Goal: Task Accomplishment & Management: Manage account settings

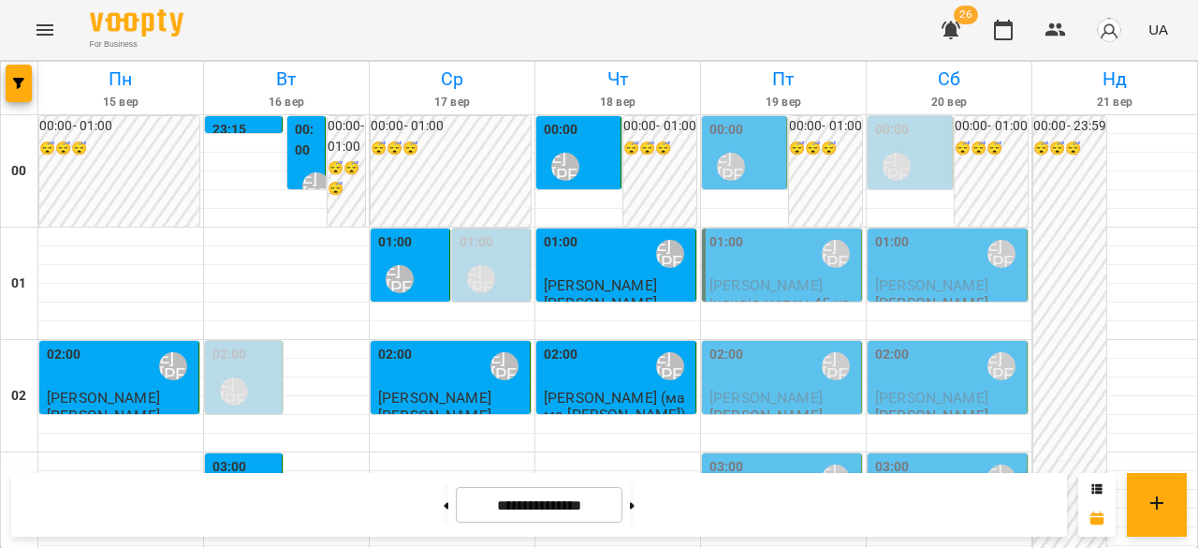
click at [416, 268] on div "[PERSON_NAME] [PERSON_NAME]" at bounding box center [399, 278] width 43 height 43
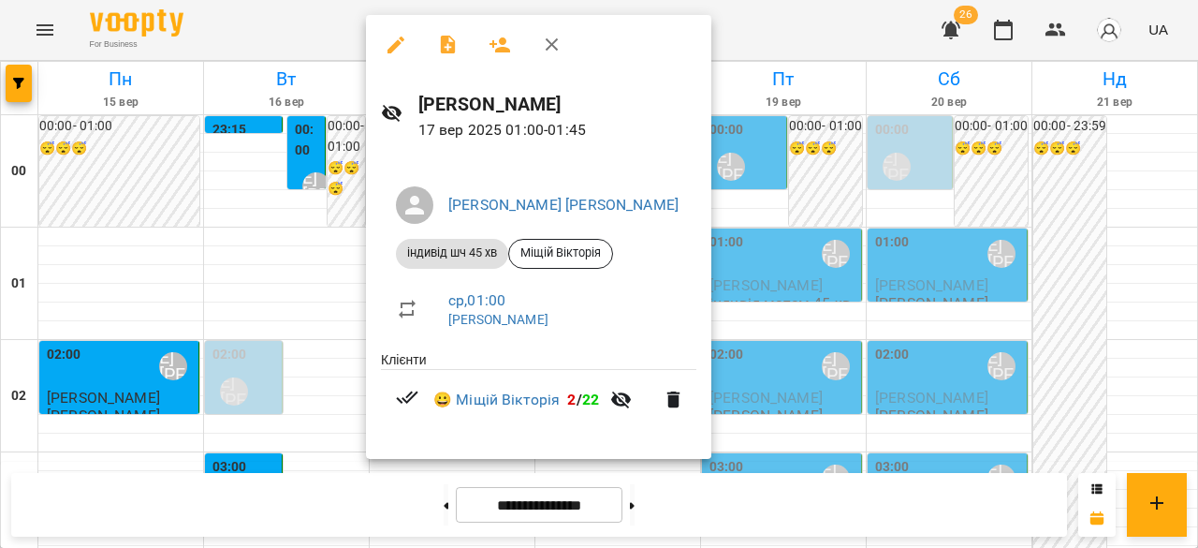
click at [266, 359] on div at bounding box center [599, 274] width 1198 height 548
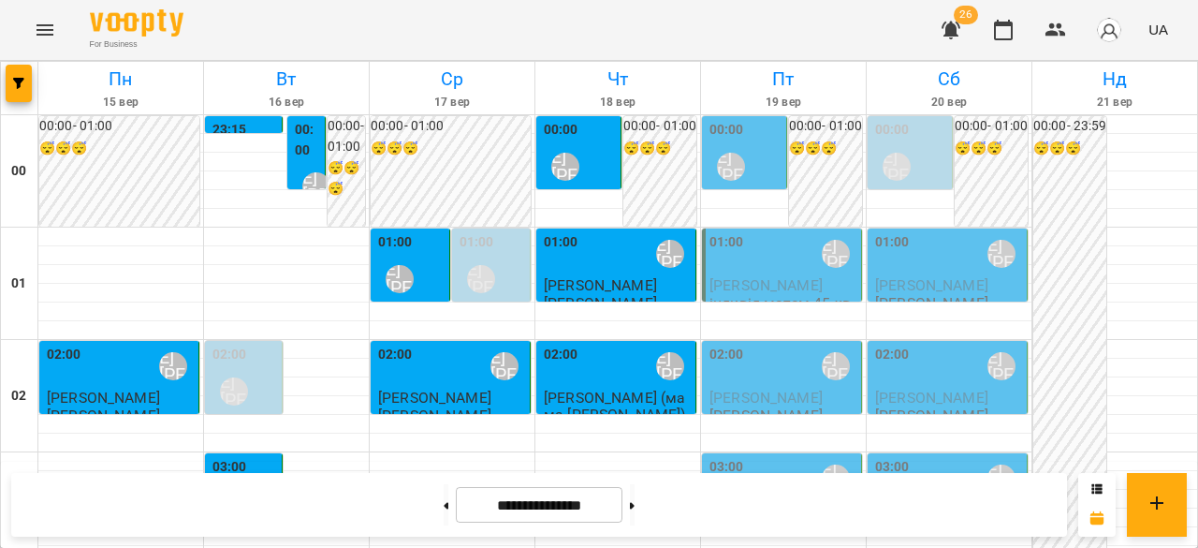
click at [266, 359] on div "02:00 [PERSON_NAME] [PERSON_NAME]" at bounding box center [245, 378] width 66 height 68
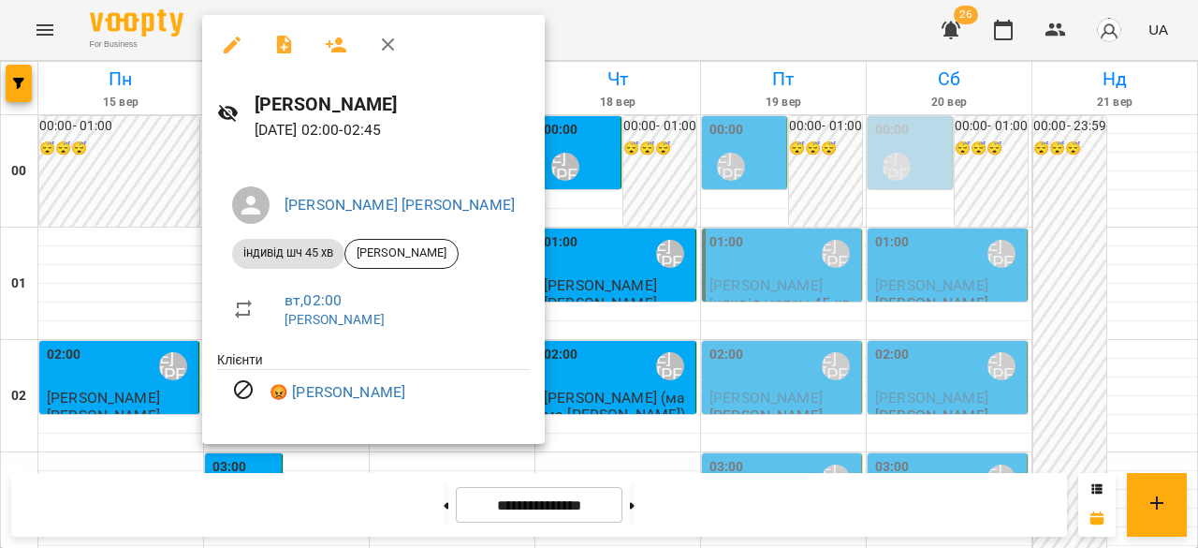
click at [769, 467] on div at bounding box center [599, 274] width 1198 height 548
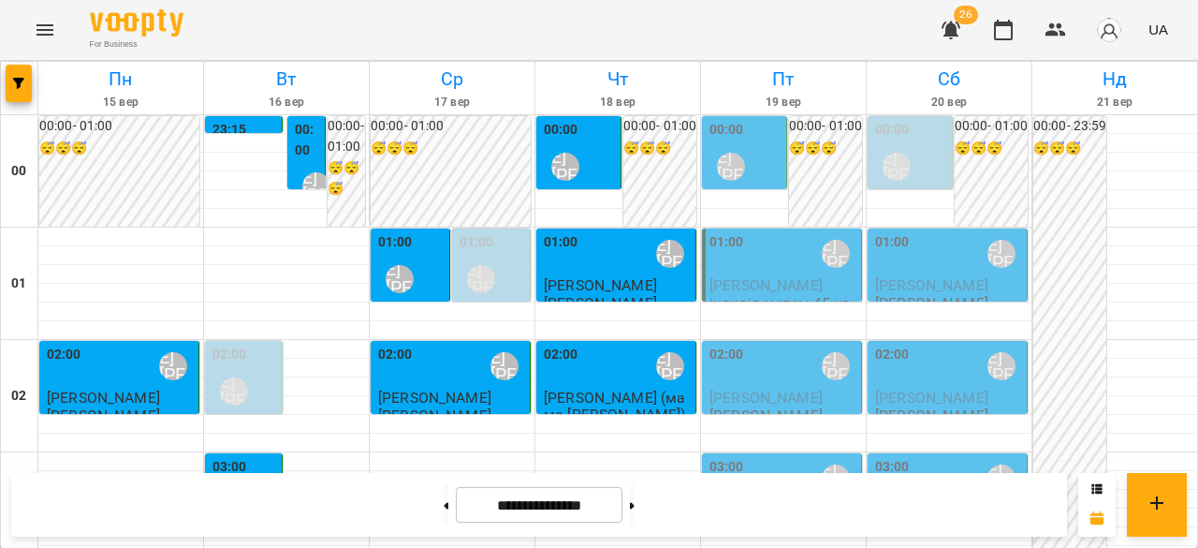
click at [917, 122] on div "00:00 [PERSON_NAME] [PERSON_NAME]" at bounding box center [911, 154] width 73 height 68
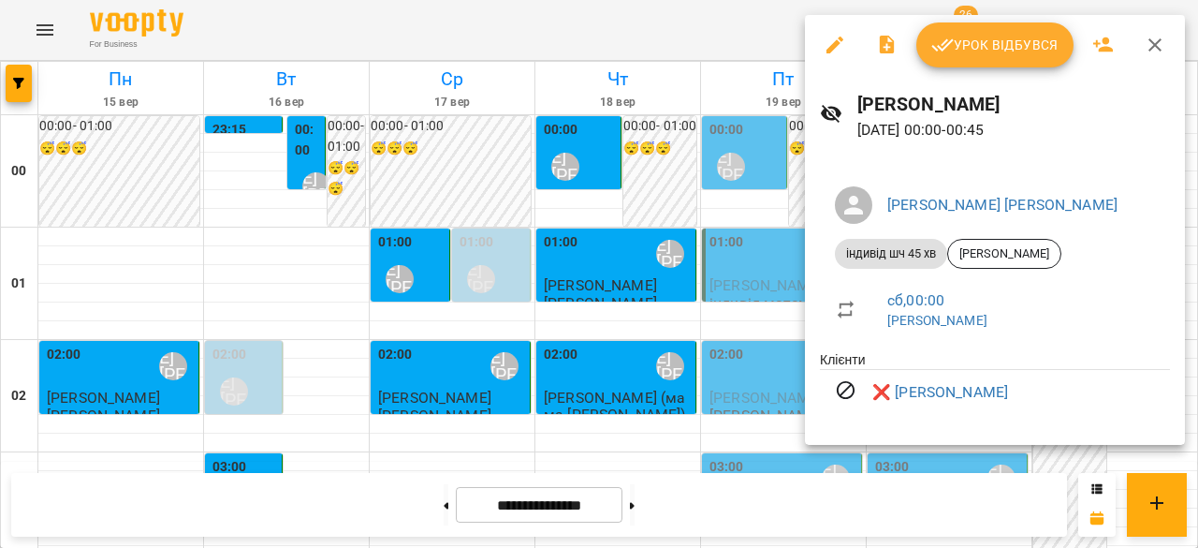
click at [665, 194] on div at bounding box center [599, 274] width 1198 height 548
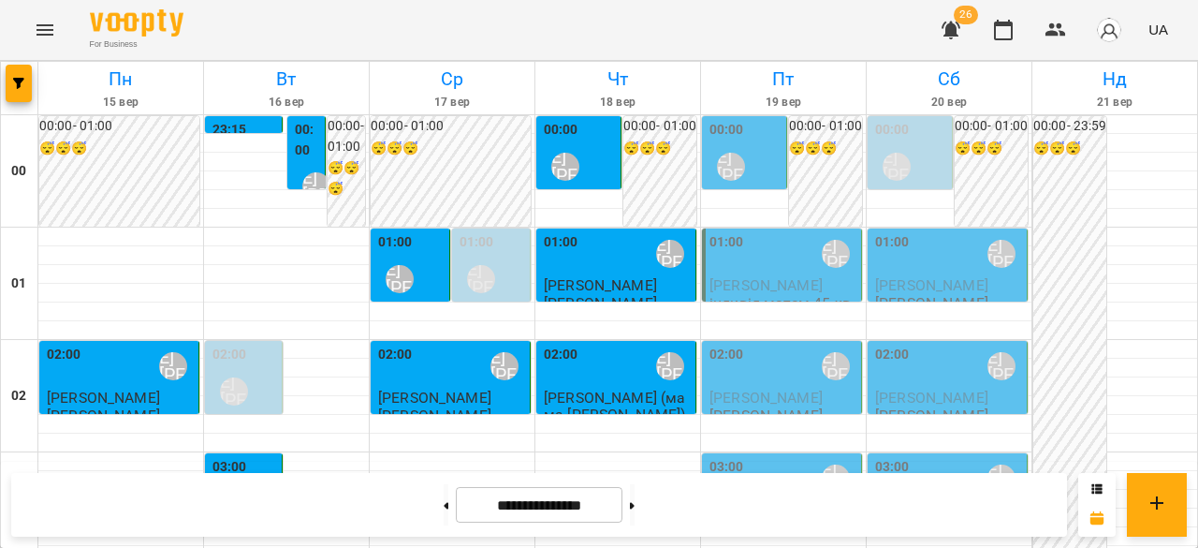
scroll to position [248, 0]
click at [756, 457] on div "03:00 [PERSON_NAME] [PERSON_NAME]" at bounding box center [783, 478] width 148 height 43
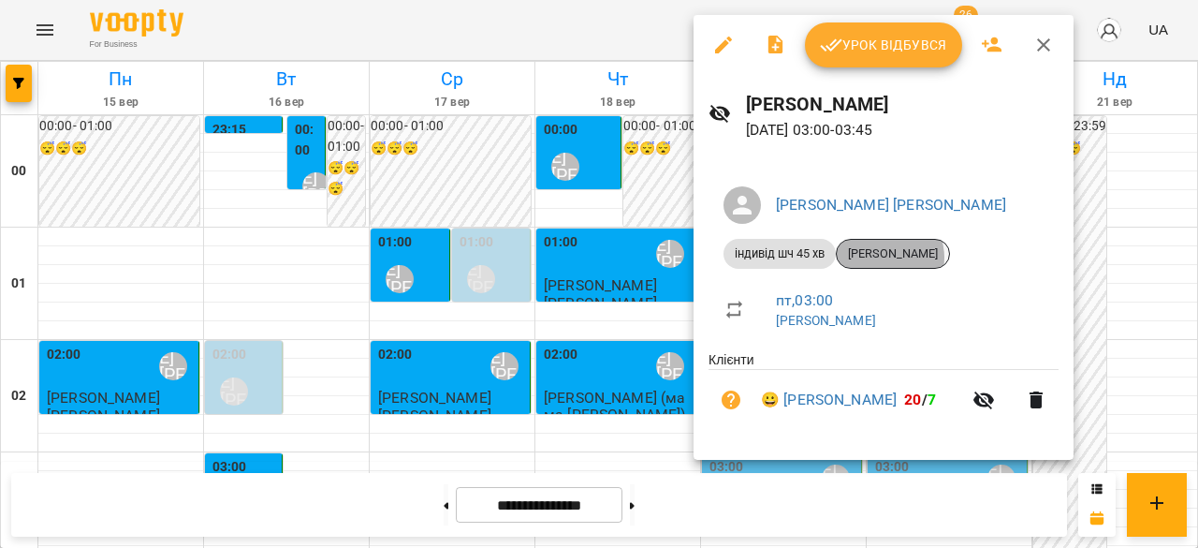
click at [884, 257] on span "[PERSON_NAME]" at bounding box center [893, 253] width 112 height 17
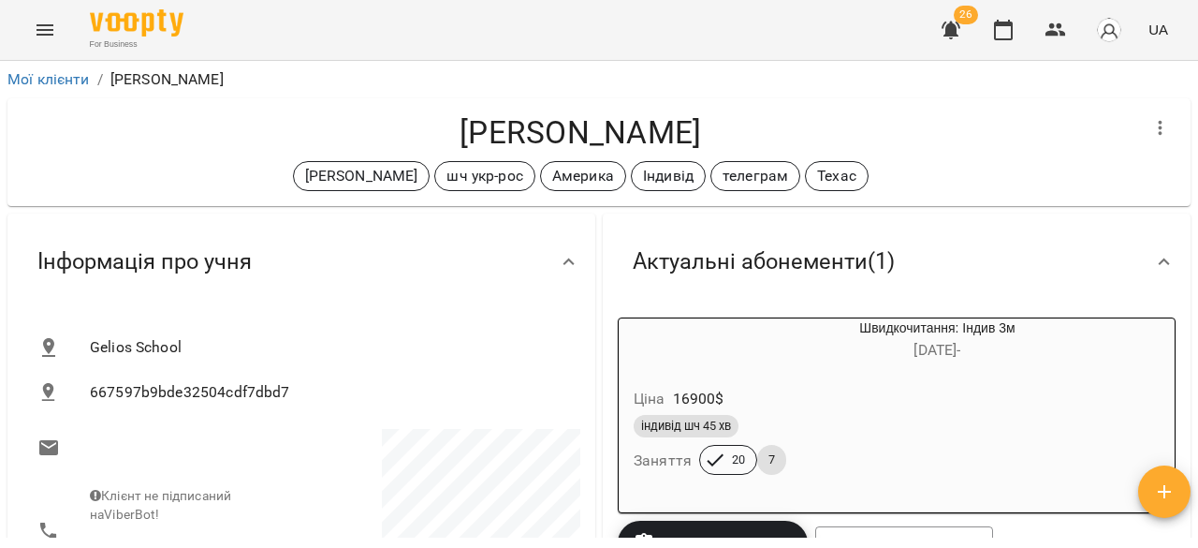
drag, startPoint x: 1197, startPoint y: 106, endPoint x: 1185, endPoint y: 136, distance: 32.3
click at [1185, 136] on div "Мої клієнти / [PERSON_NAME] [PERSON_NAME] [PERSON_NAME] укр-рос Америка Індивід…" at bounding box center [599, 335] width 1198 height 548
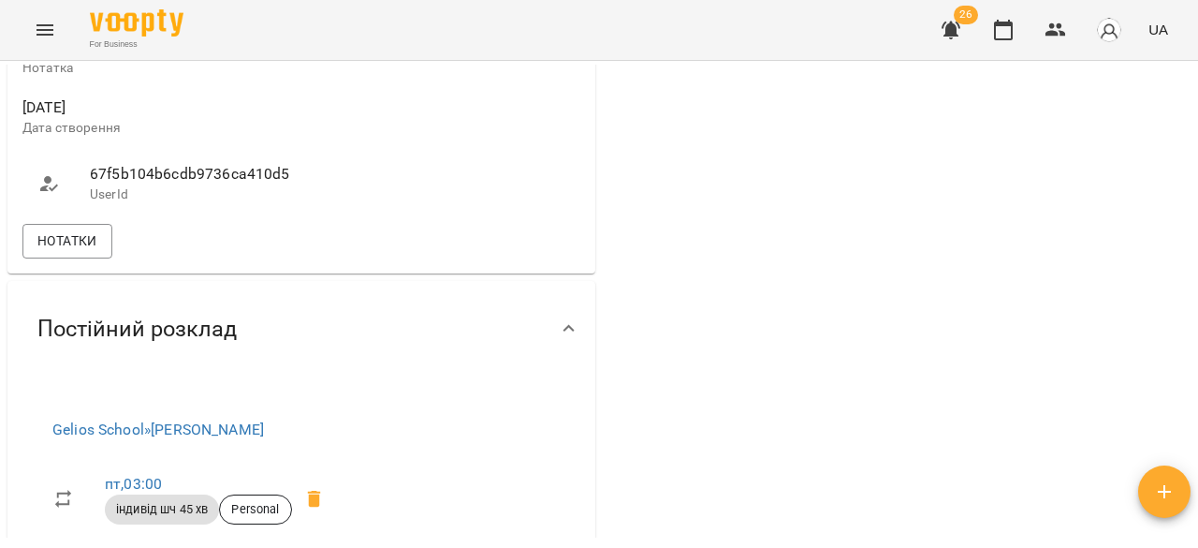
scroll to position [1299, 0]
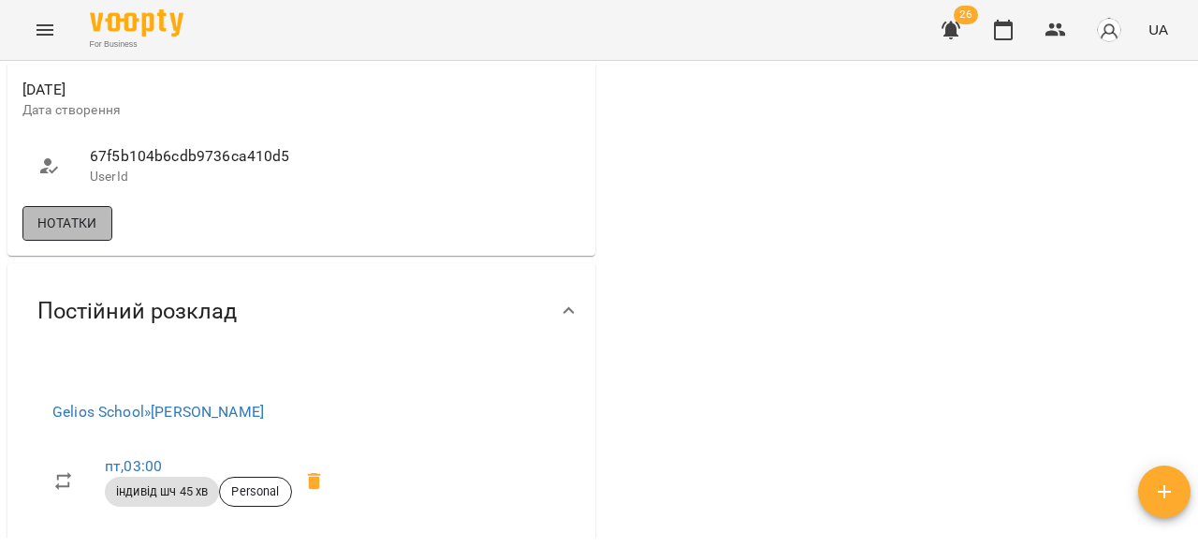
click at [88, 234] on span "Нотатки" at bounding box center [67, 223] width 60 height 22
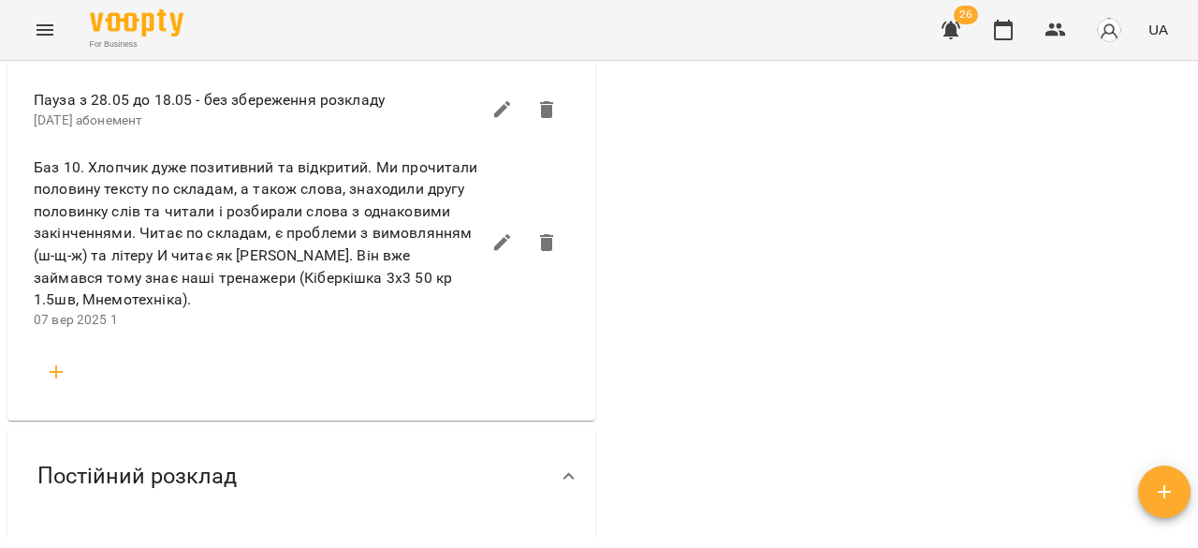
scroll to position [1865, 0]
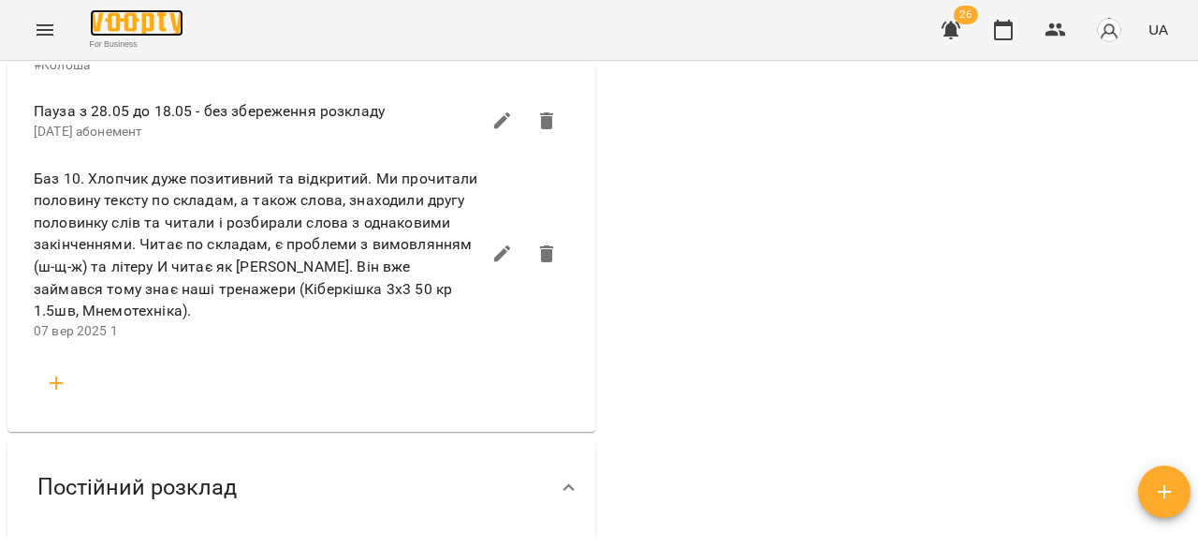
click at [157, 23] on img at bounding box center [137, 22] width 94 height 27
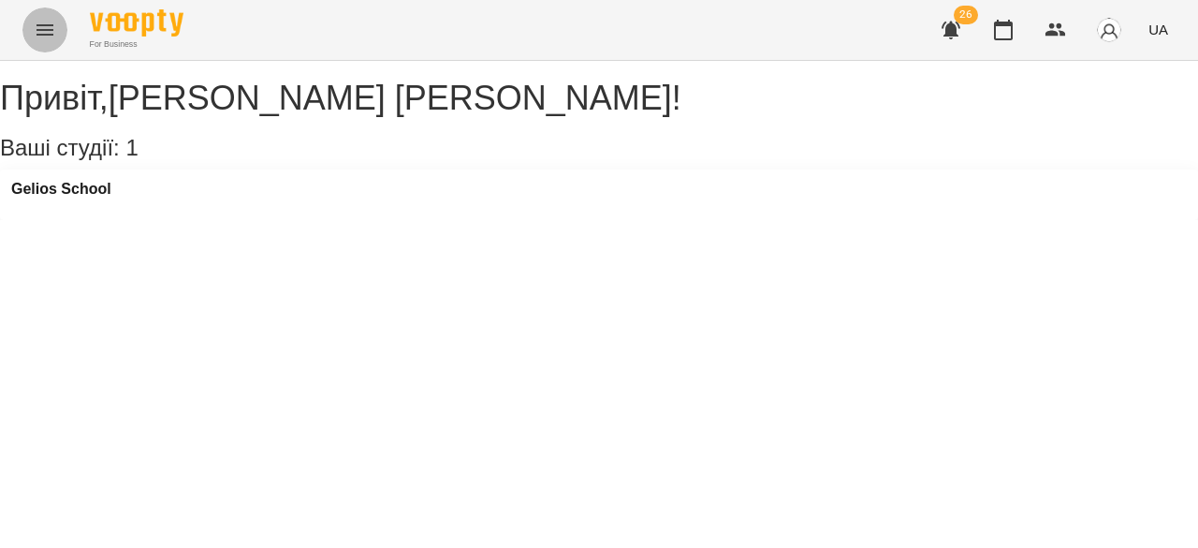
click at [51, 14] on button "Menu" at bounding box center [44, 29] width 45 height 45
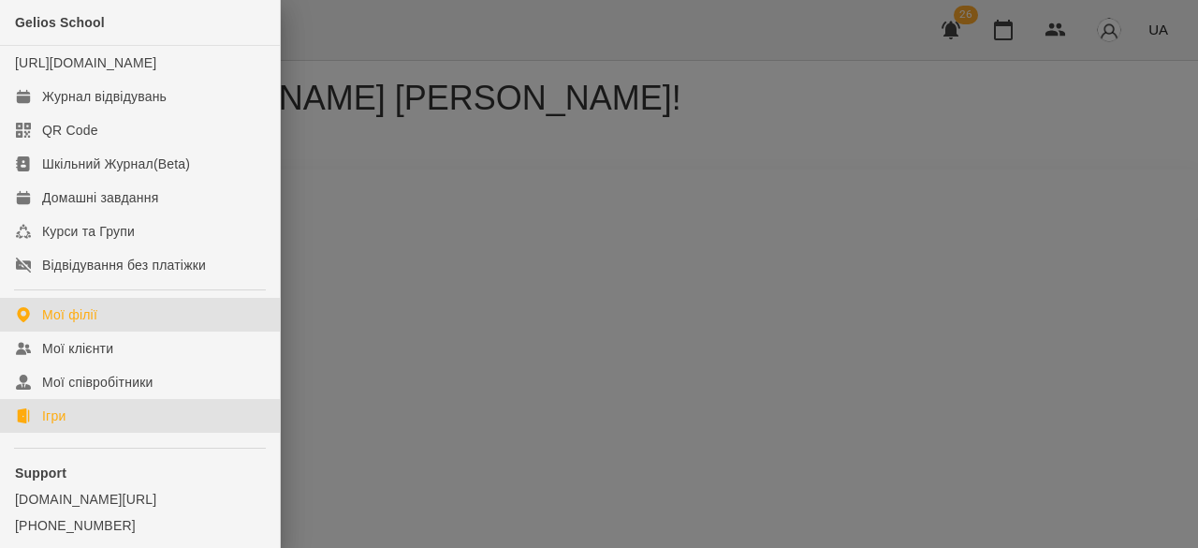
click at [111, 432] on link "Ігри" at bounding box center [140, 416] width 280 height 34
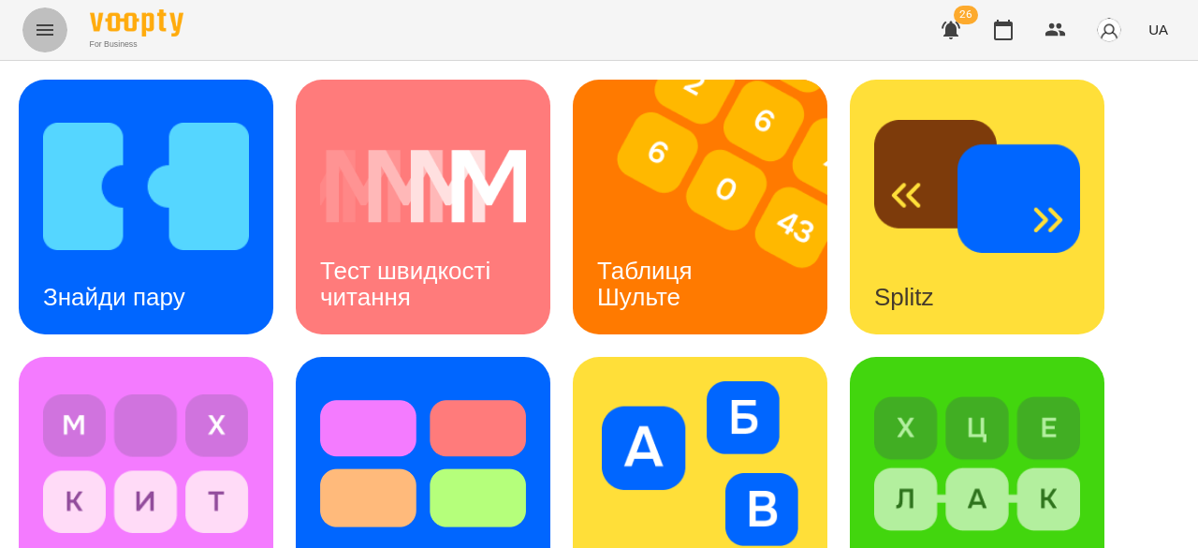
click at [47, 40] on icon "Menu" at bounding box center [45, 30] width 22 height 22
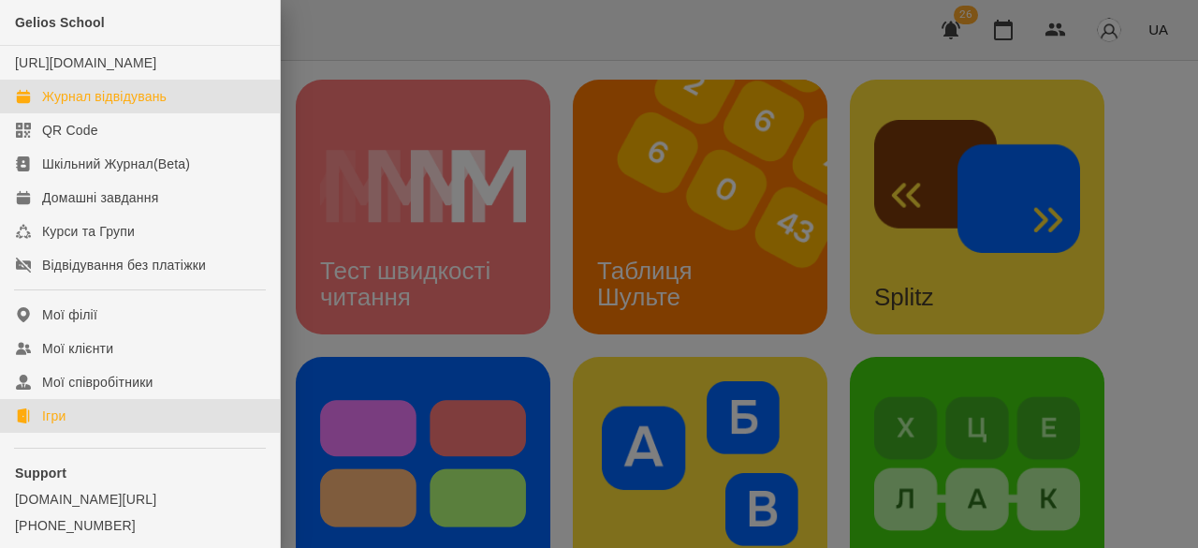
click at [64, 106] on div "Журнал відвідувань" at bounding box center [104, 96] width 124 height 19
